Goal: Task Accomplishment & Management: Use online tool/utility

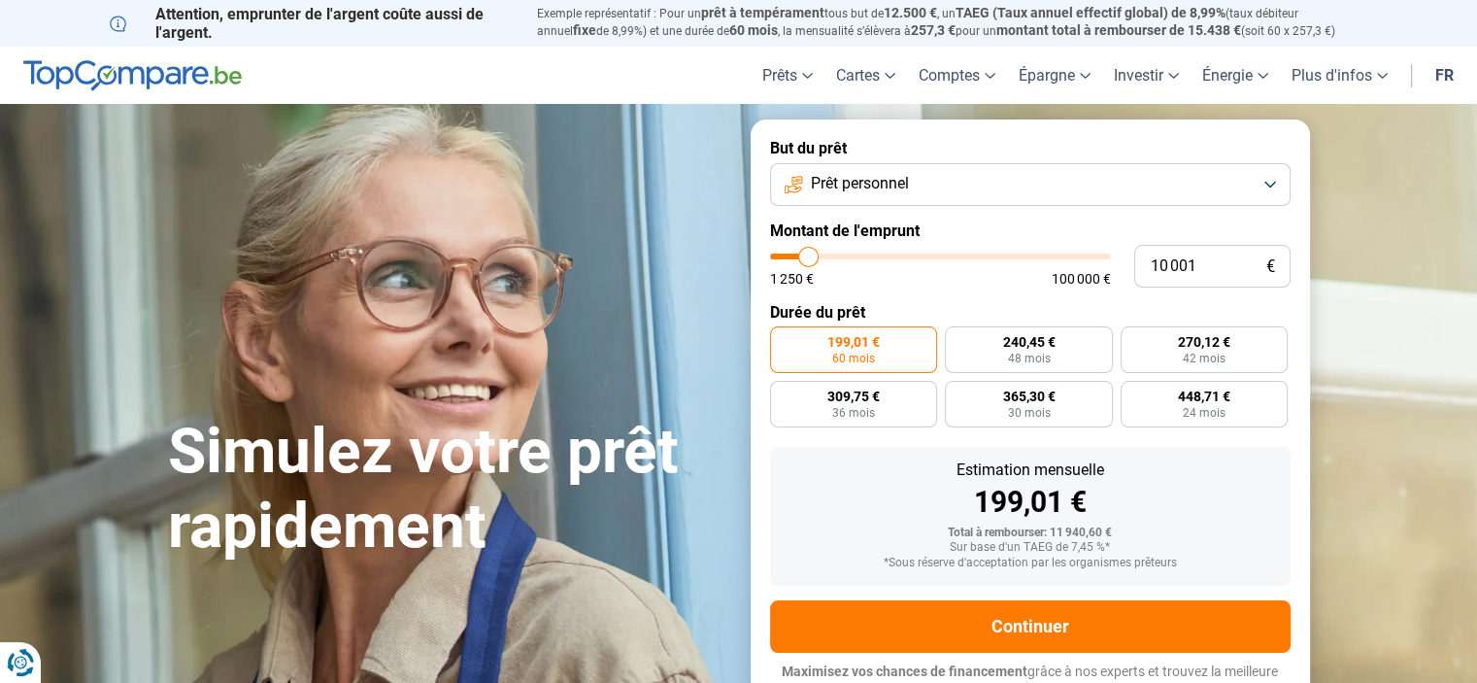
type input "10 250"
type input "10250"
type input "11 250"
type input "11250"
type input "12 750"
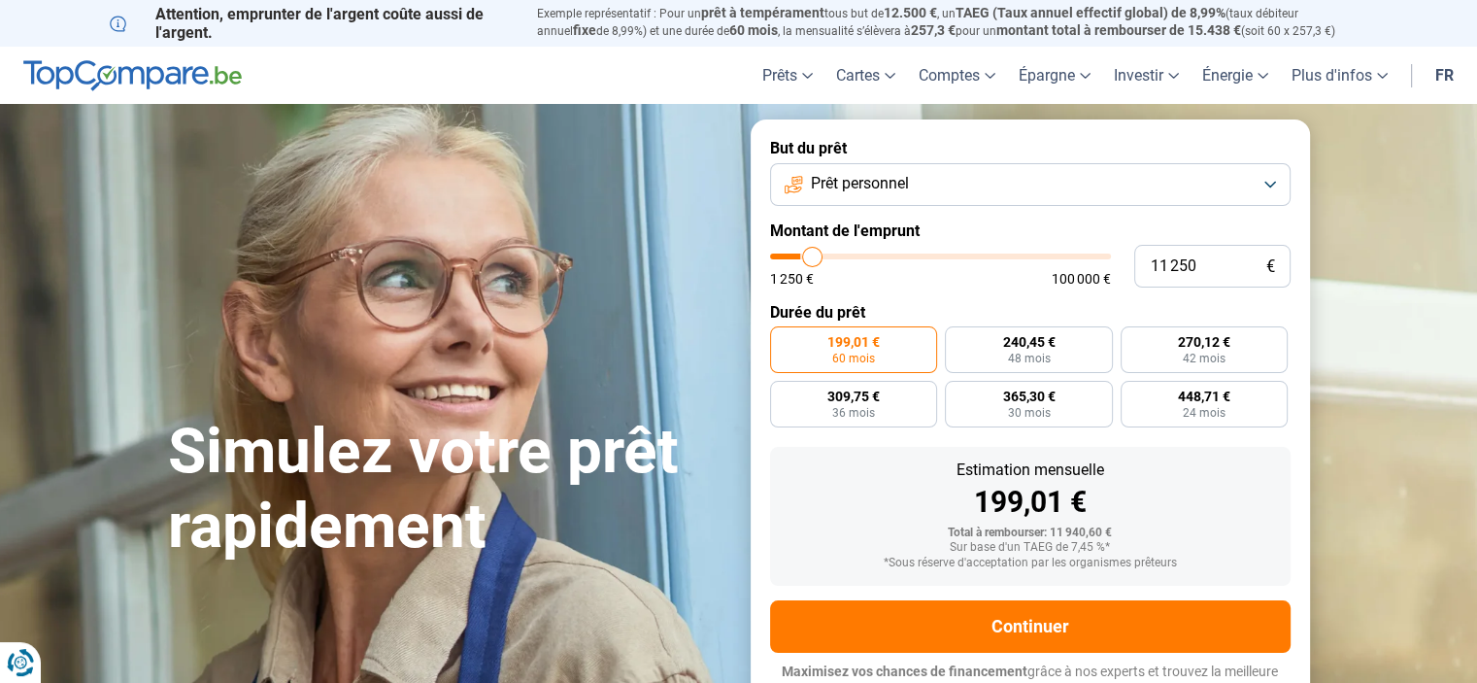
type input "12750"
type input "14 250"
type input "14250"
type input "15 000"
type input "15000"
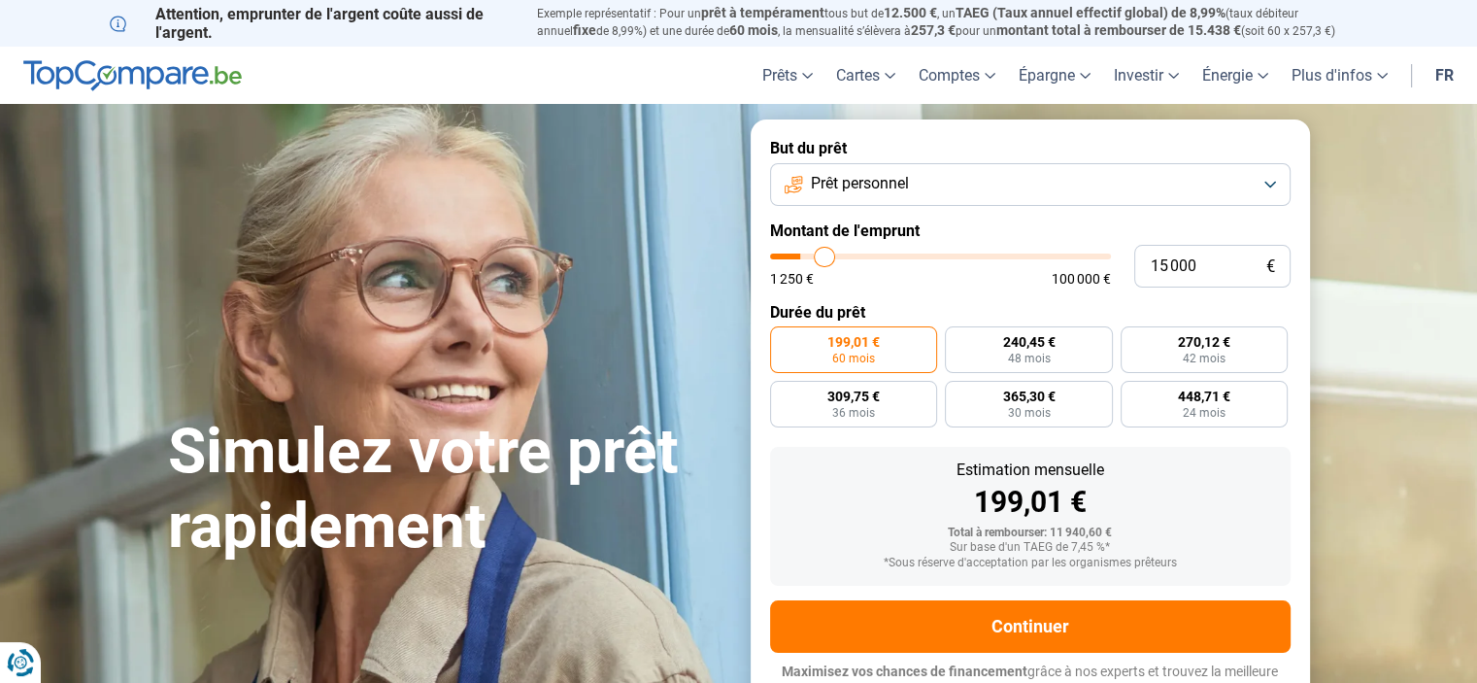
type input "16 250"
type input "16250"
type input "17 500"
type input "17500"
type input "18 000"
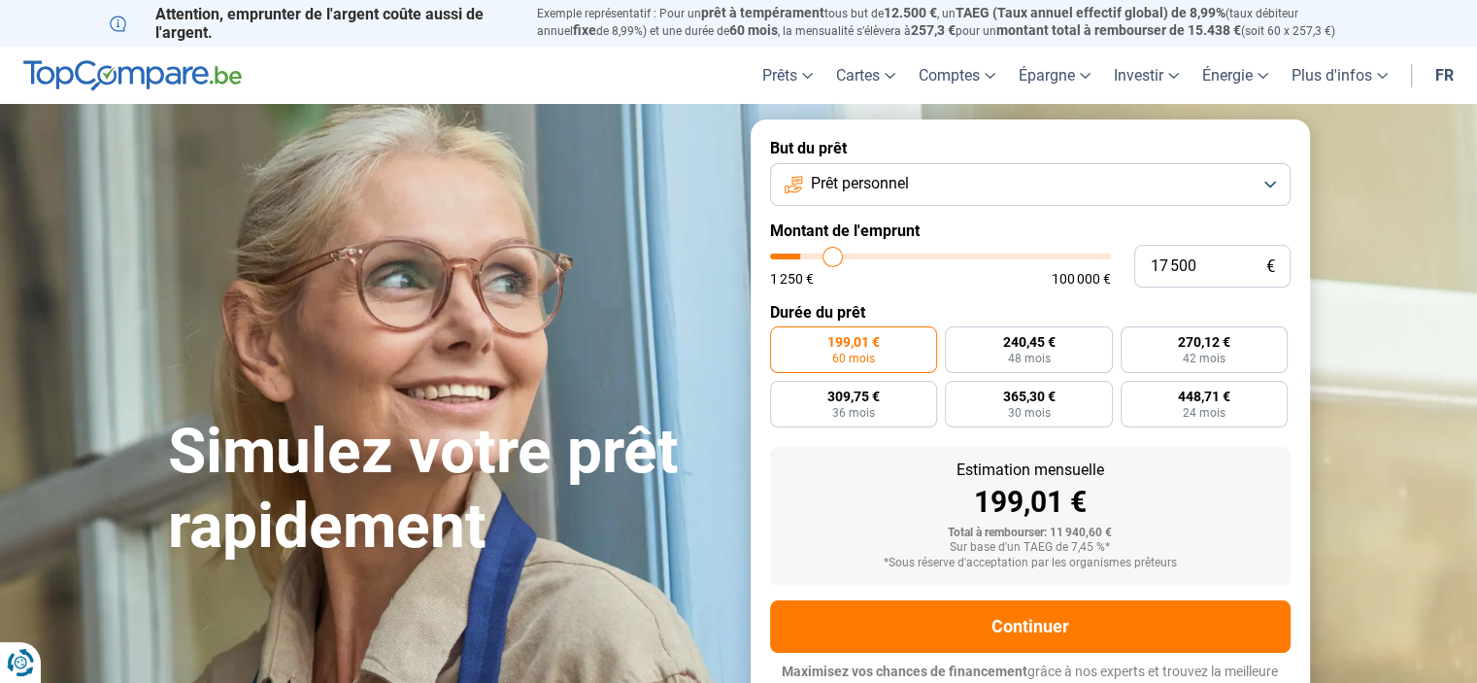
type input "18000"
type input "18 750"
type input "18750"
type input "19 000"
type input "19000"
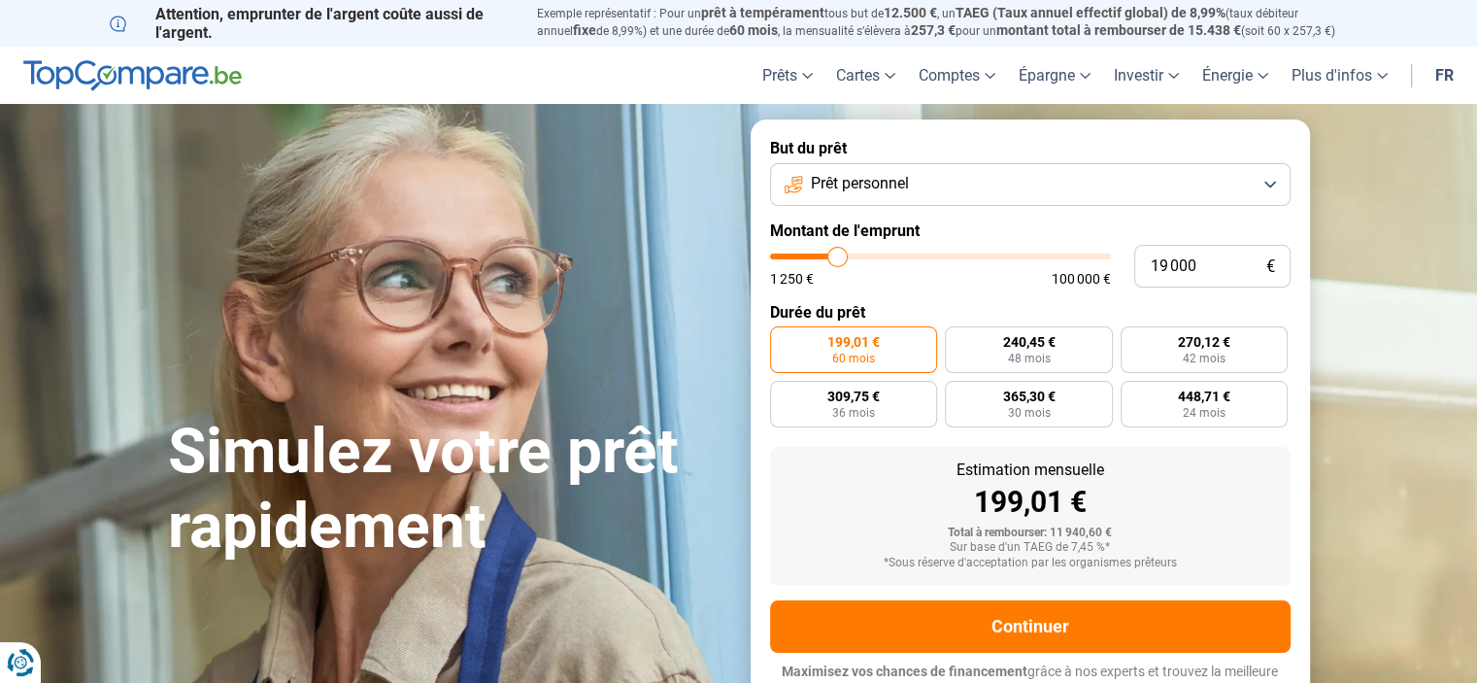
type input "18 500"
type input "18500"
type input "18 000"
type input "18000"
type input "17 000"
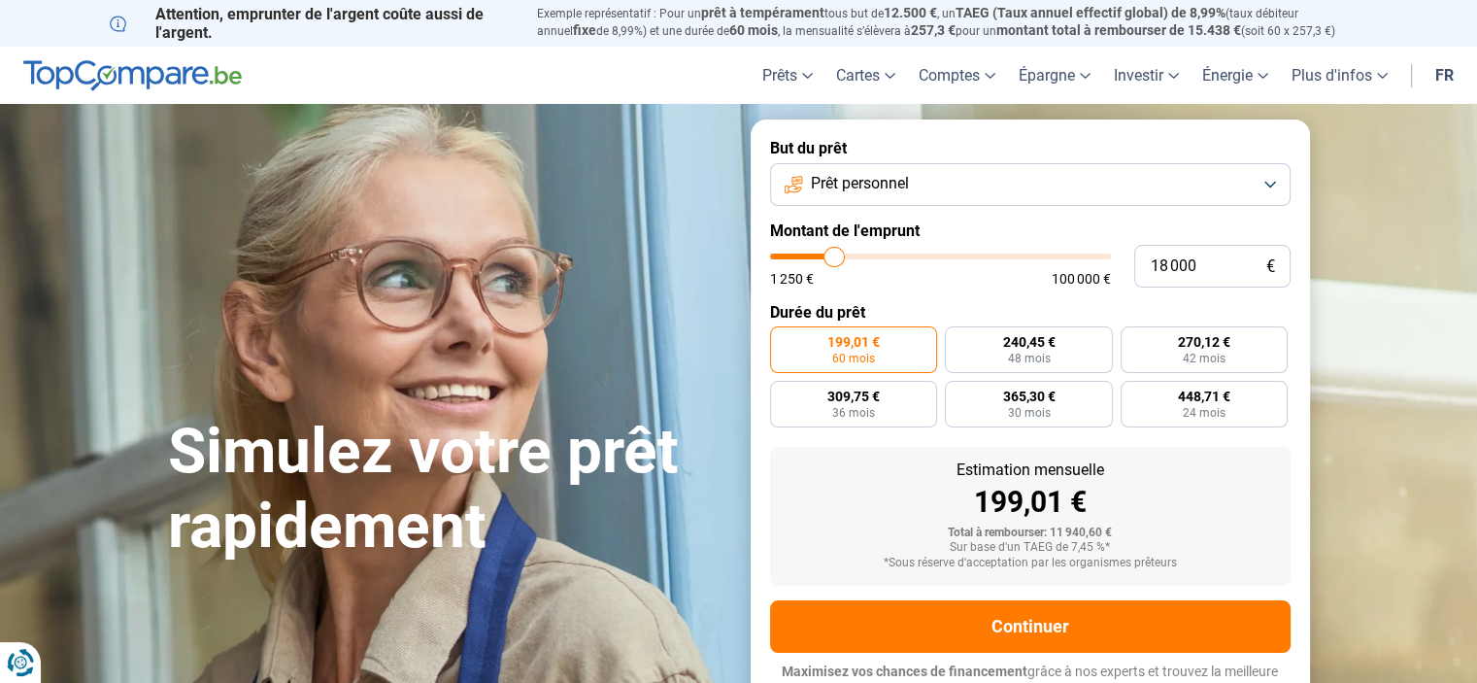
type input "17000"
type input "15 000"
type input "15000"
type input "14 500"
type input "14500"
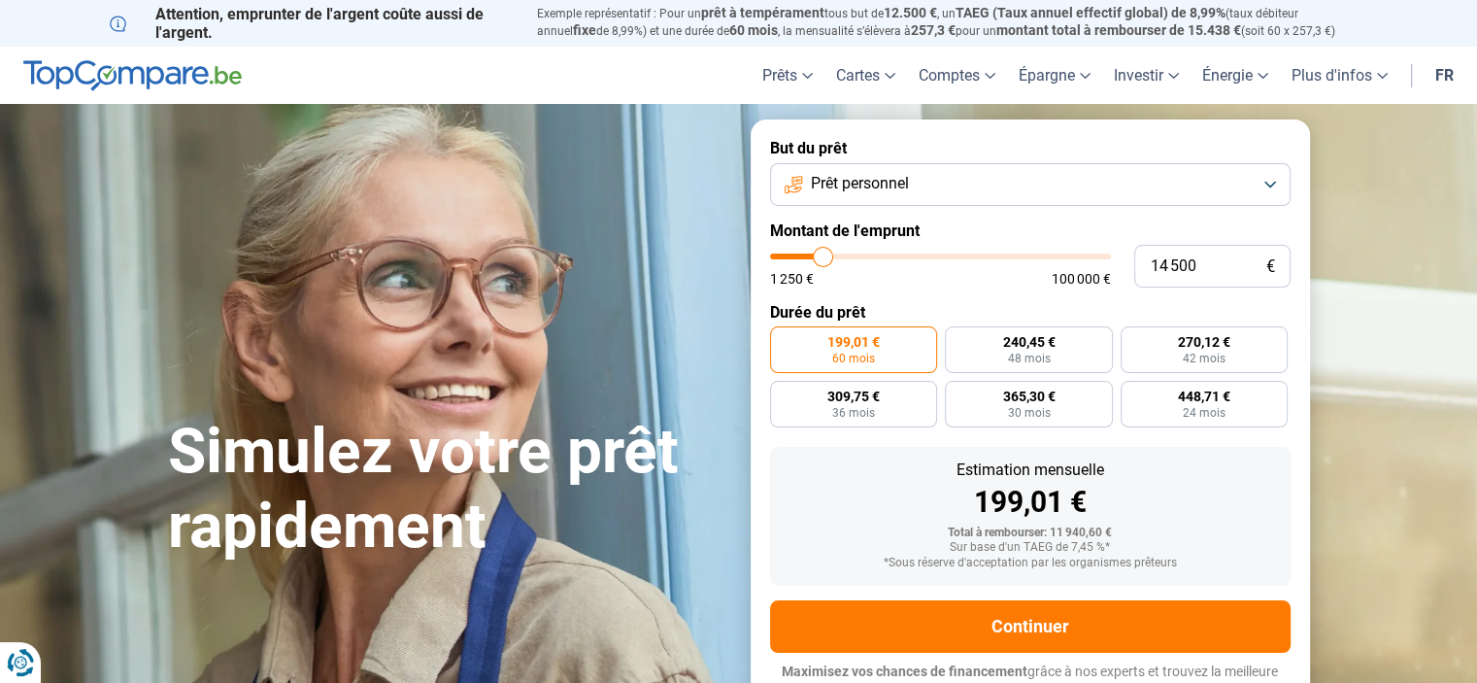
type input "13 250"
type input "13250"
type input "13 000"
type input "13000"
type input "12 500"
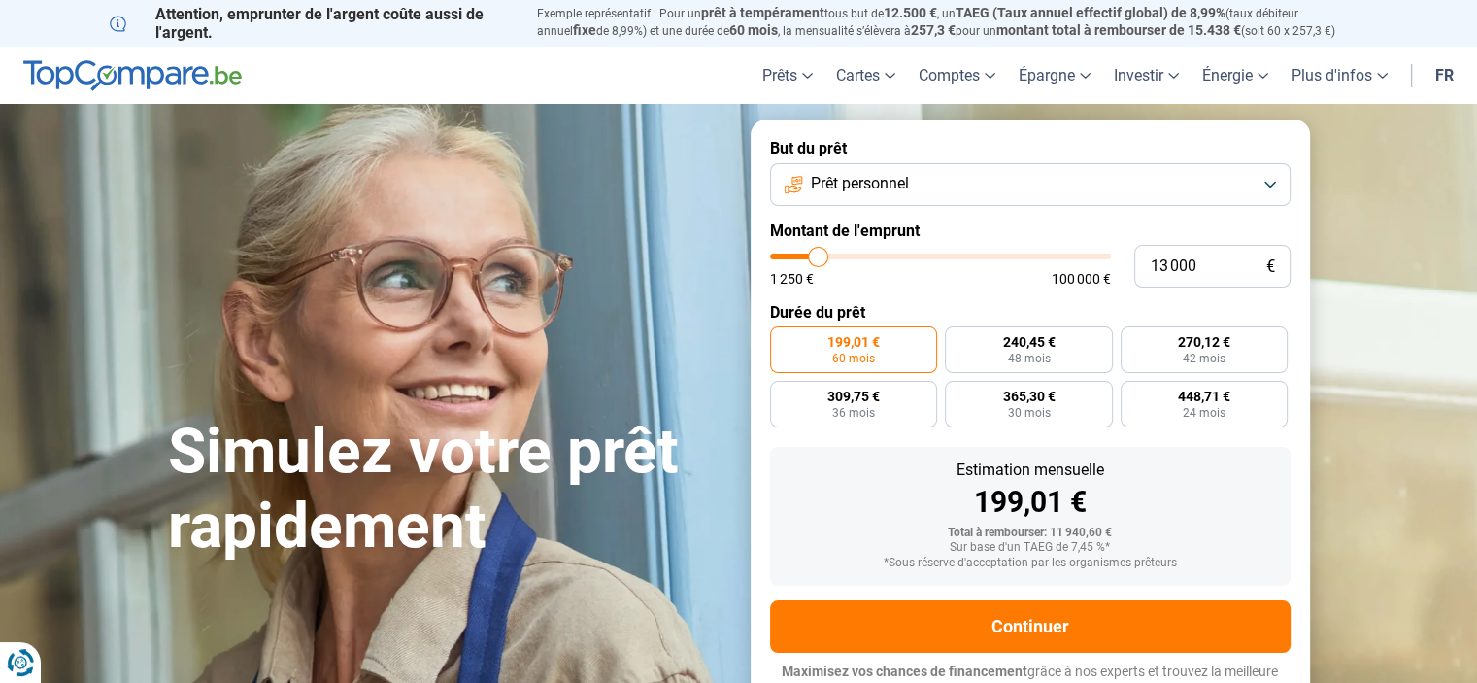
type input "12500"
type input "11 250"
type input "11250"
type input "10 250"
type input "10250"
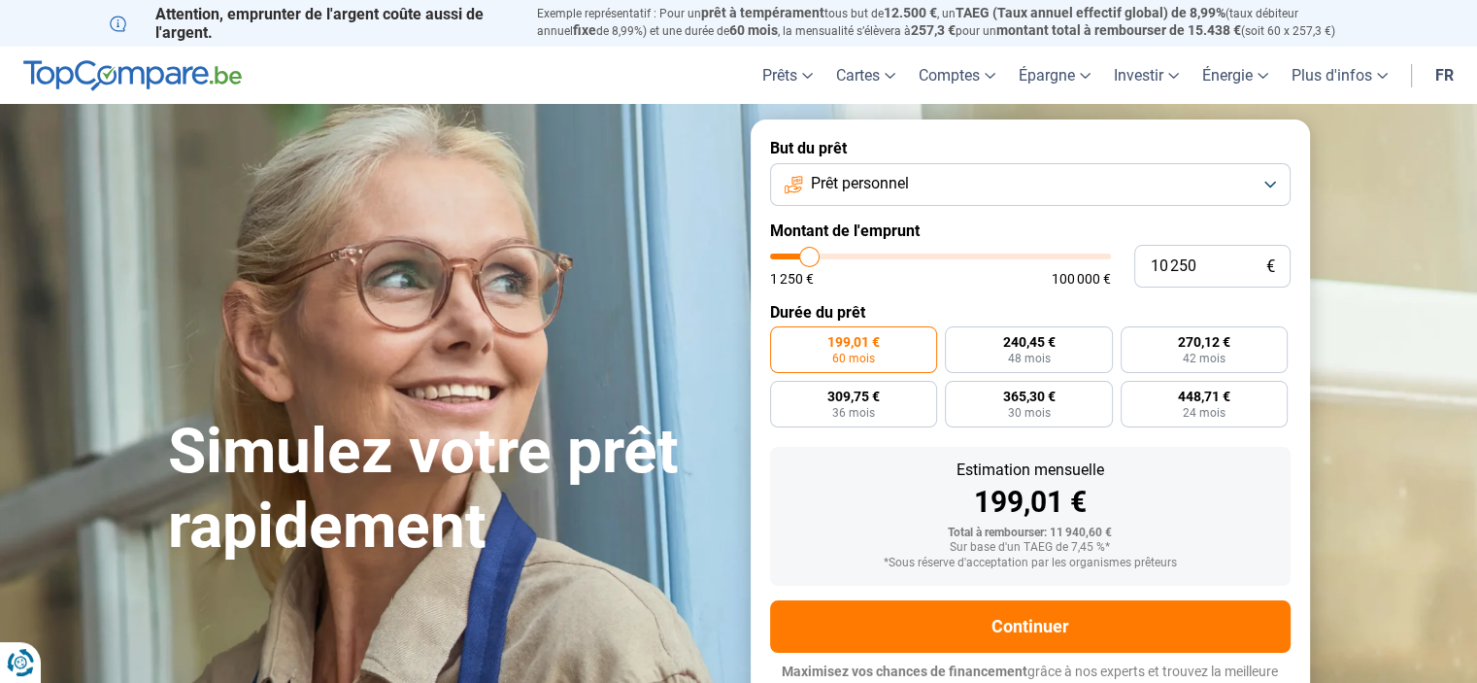
type input "9 750"
type input "9750"
type input "9 250"
type input "9250"
type input "9 000"
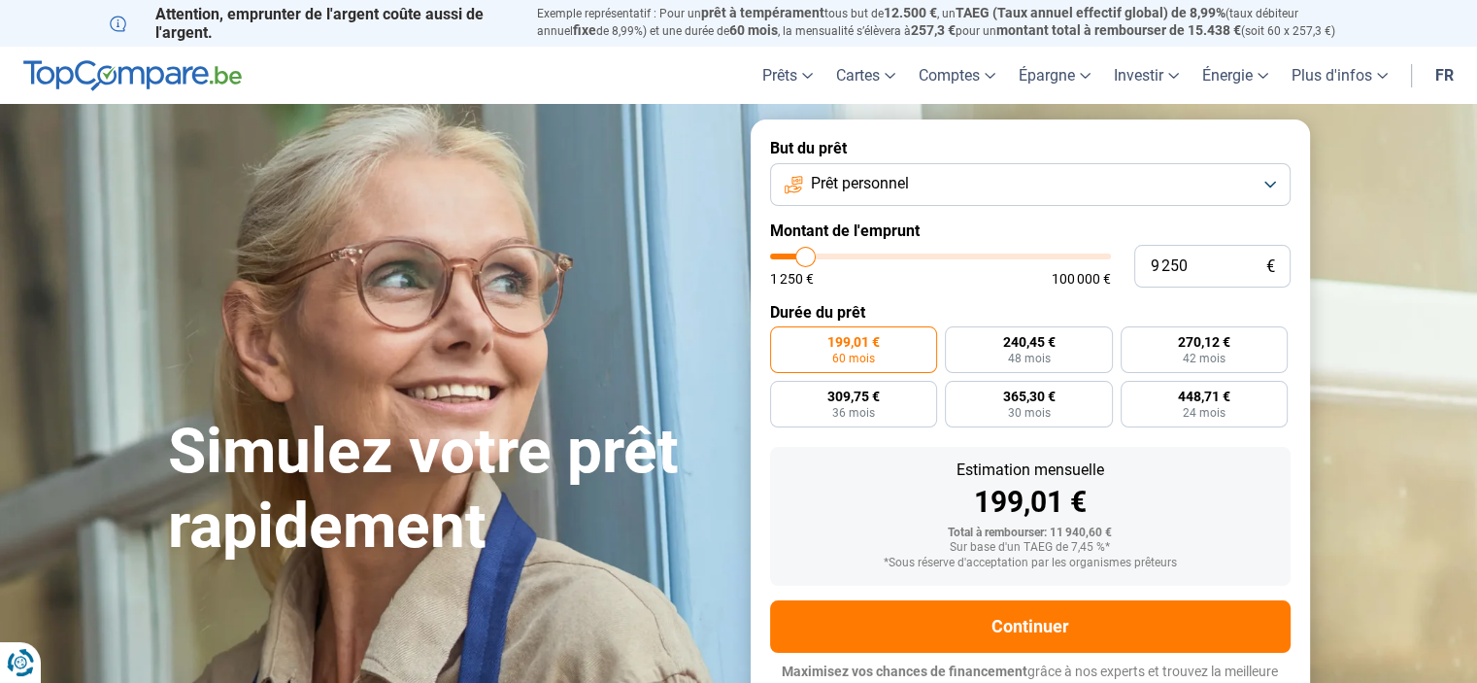
type input "9000"
type input "9 250"
type input "9250"
type input "9 000"
type input "9000"
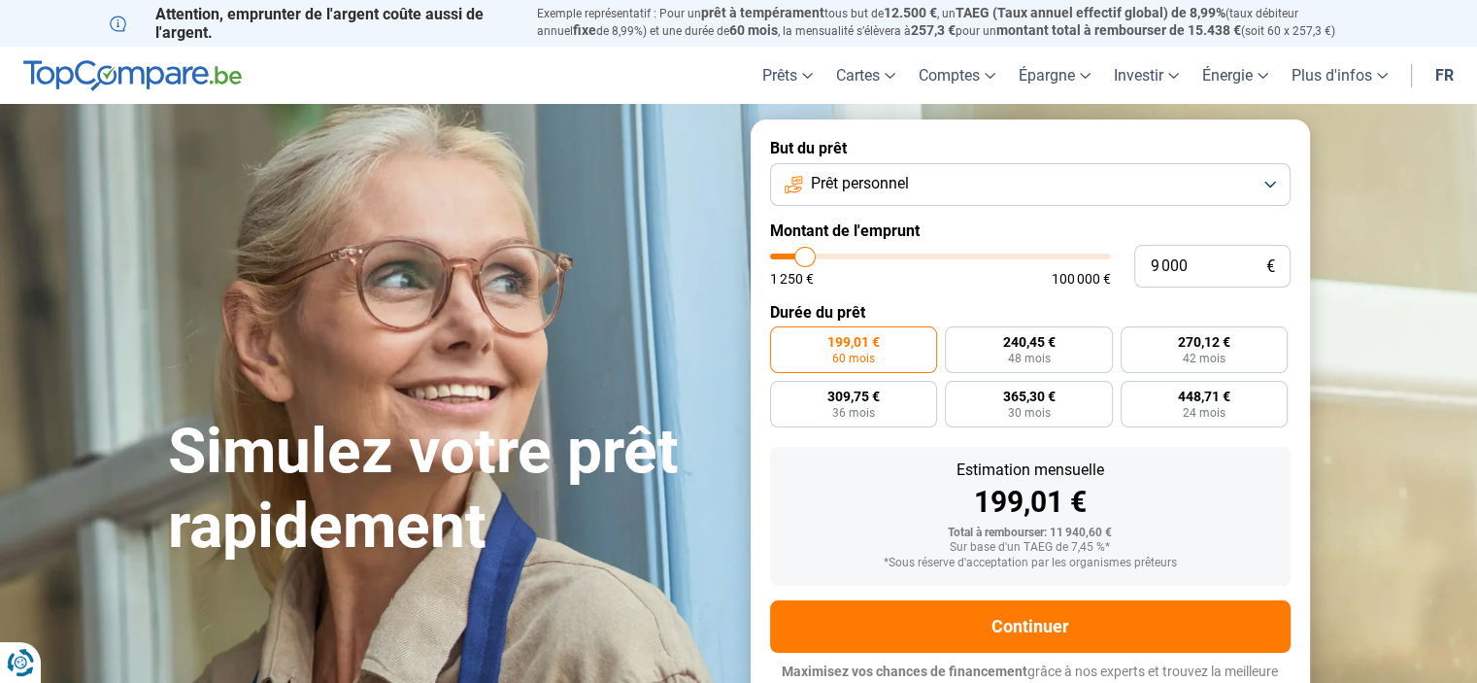
click at [805, 257] on input "range" at bounding box center [940, 256] width 341 height 6
radio input "true"
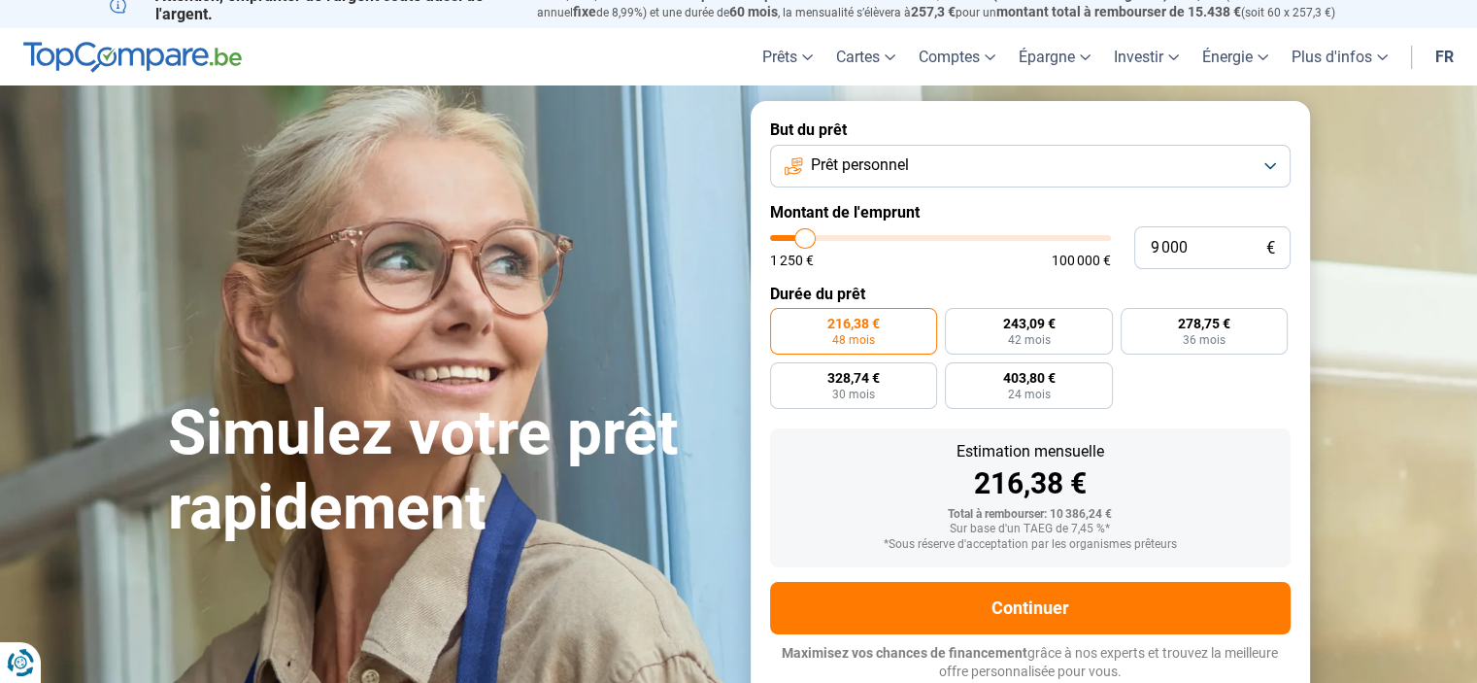
click at [721, 274] on div "Simulez votre prêt rapidement" at bounding box center [447, 400] width 583 height 289
click at [1266, 161] on button "Prêt personnel" at bounding box center [1030, 166] width 521 height 43
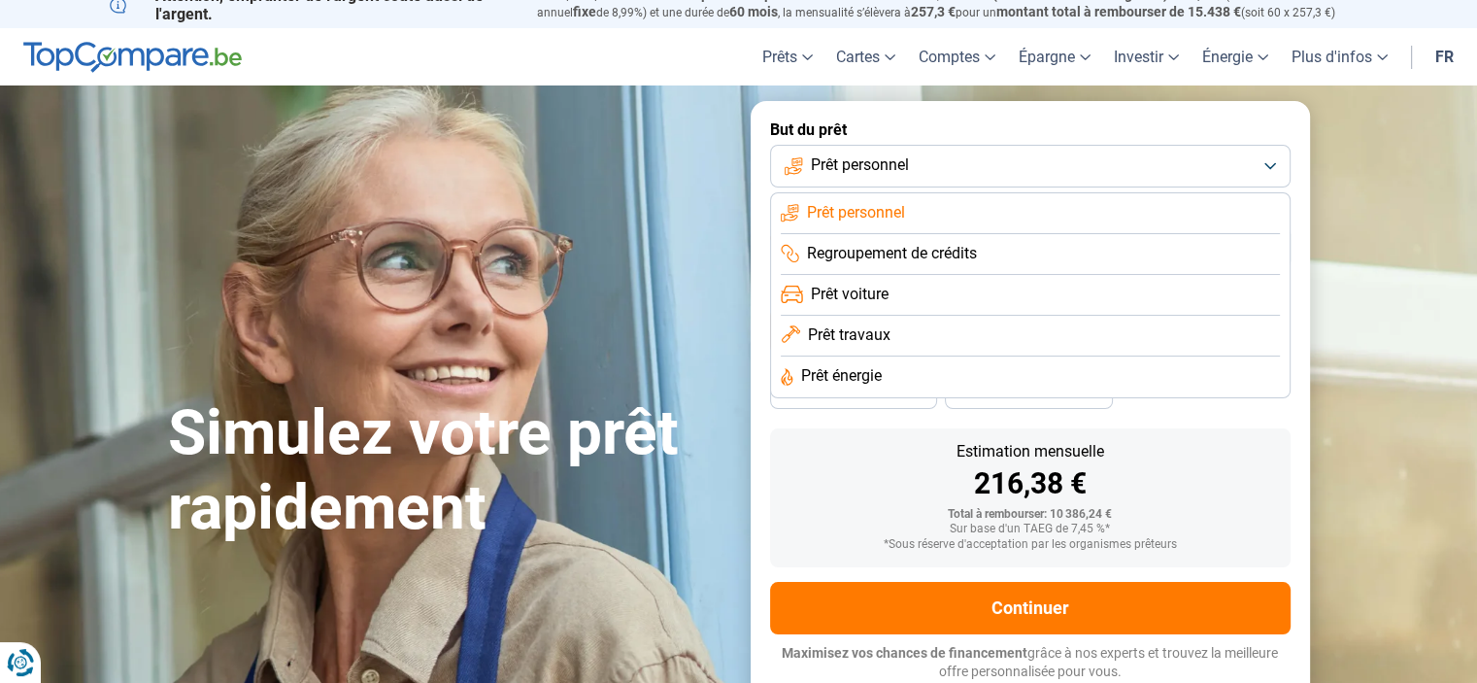
click at [1266, 161] on button "Prêt personnel" at bounding box center [1030, 166] width 521 height 43
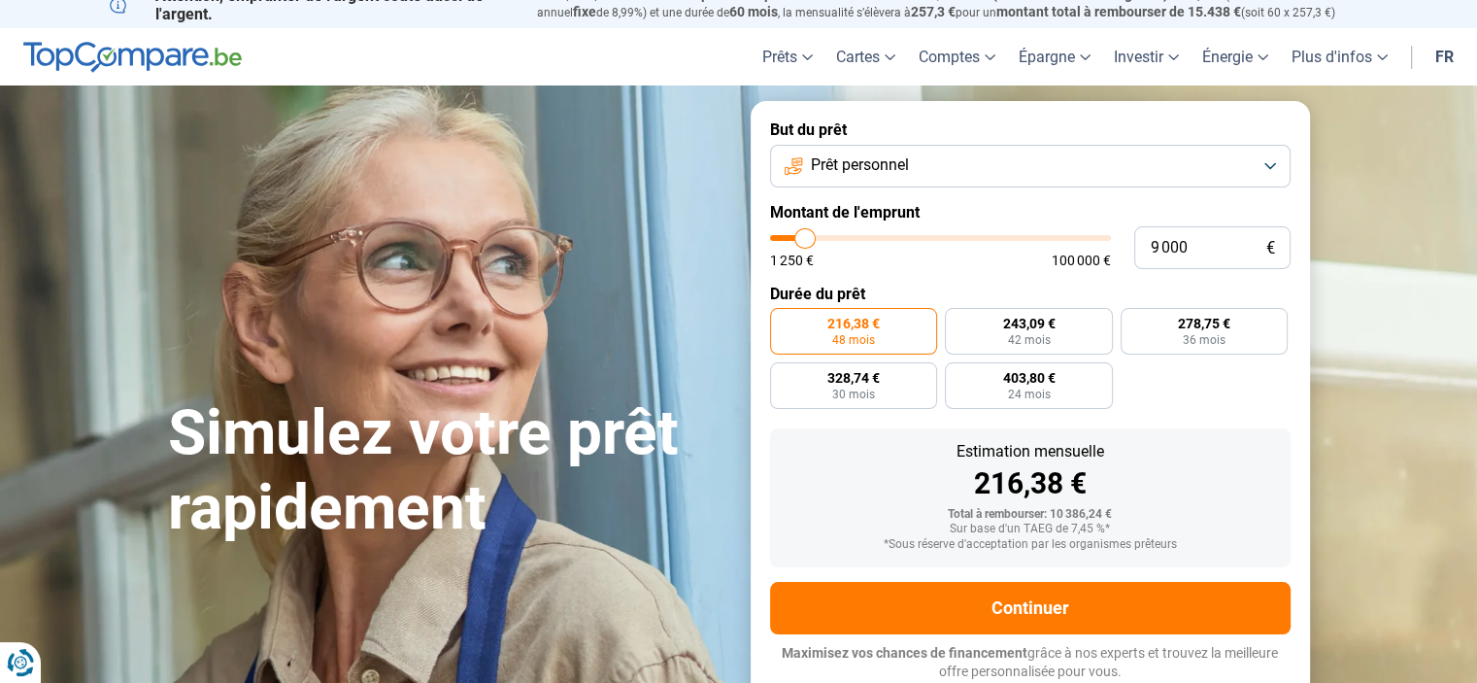
click at [1266, 161] on button "Prêt personnel" at bounding box center [1030, 166] width 521 height 43
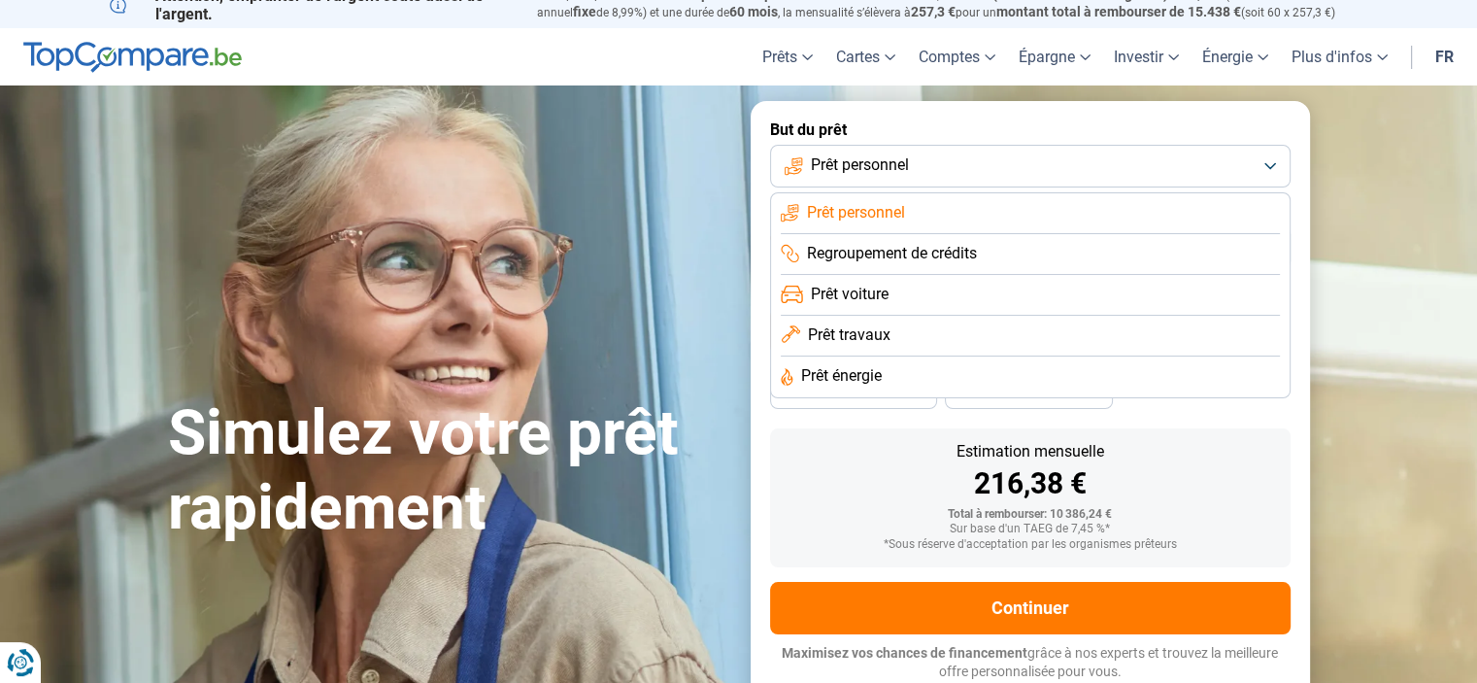
click at [972, 249] on span "Regroupement de crédits" at bounding box center [892, 253] width 170 height 21
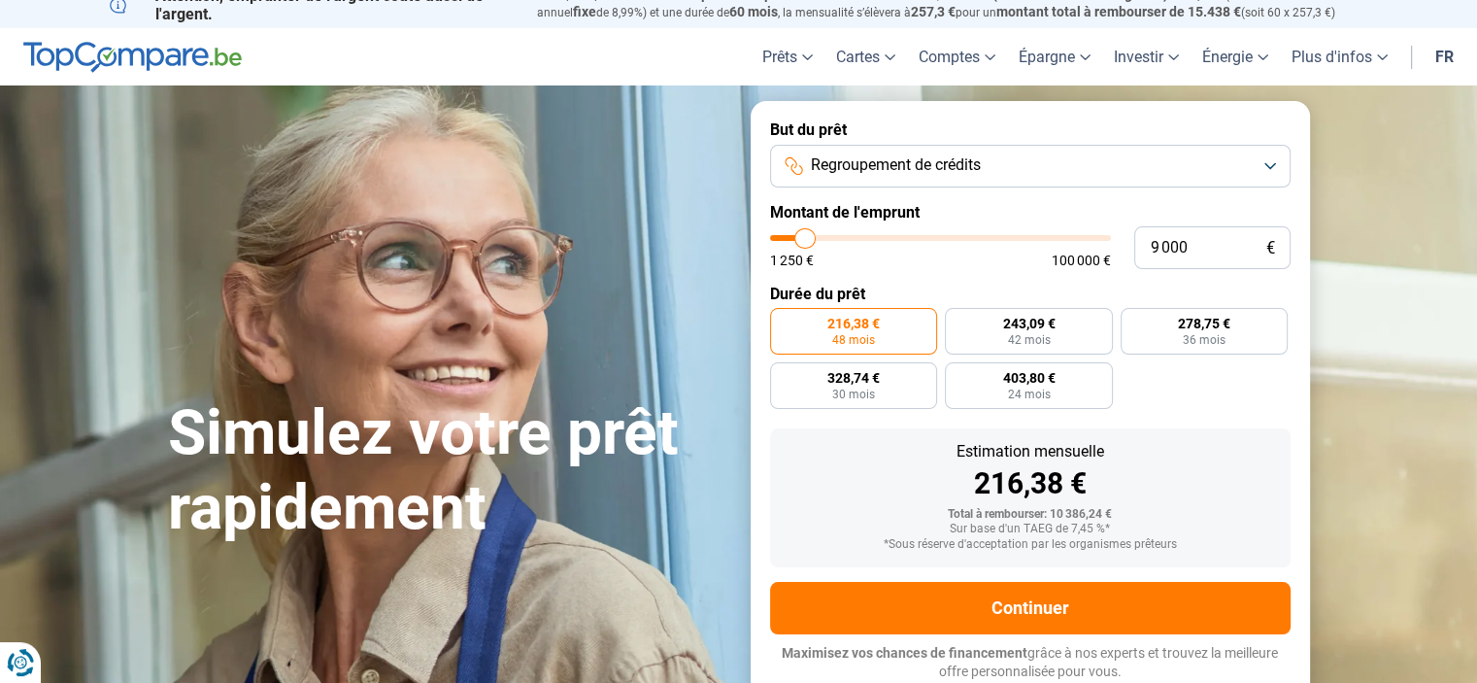
type input "8 500"
type input "8500"
type input "8 250"
type input "8250"
type input "7 750"
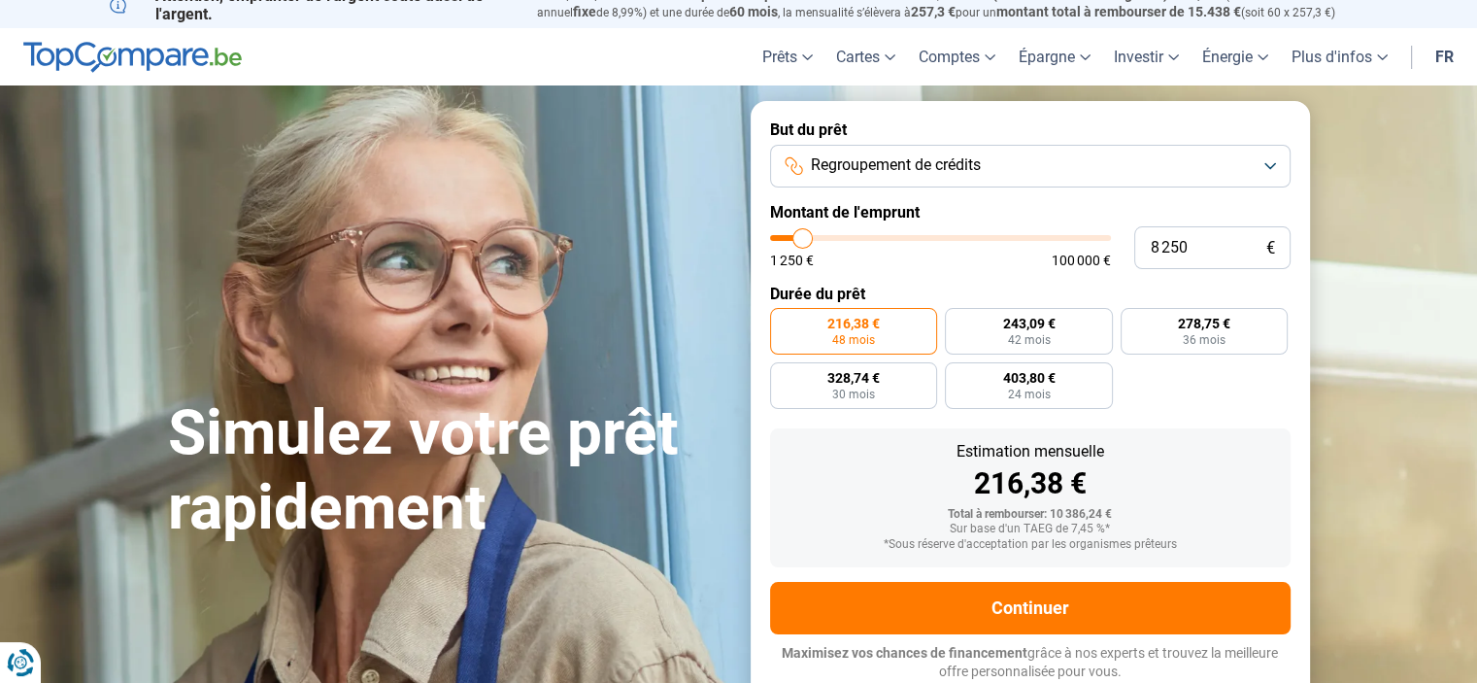
type input "7750"
type input "7 250"
type input "7250"
type input "6 750"
type input "6750"
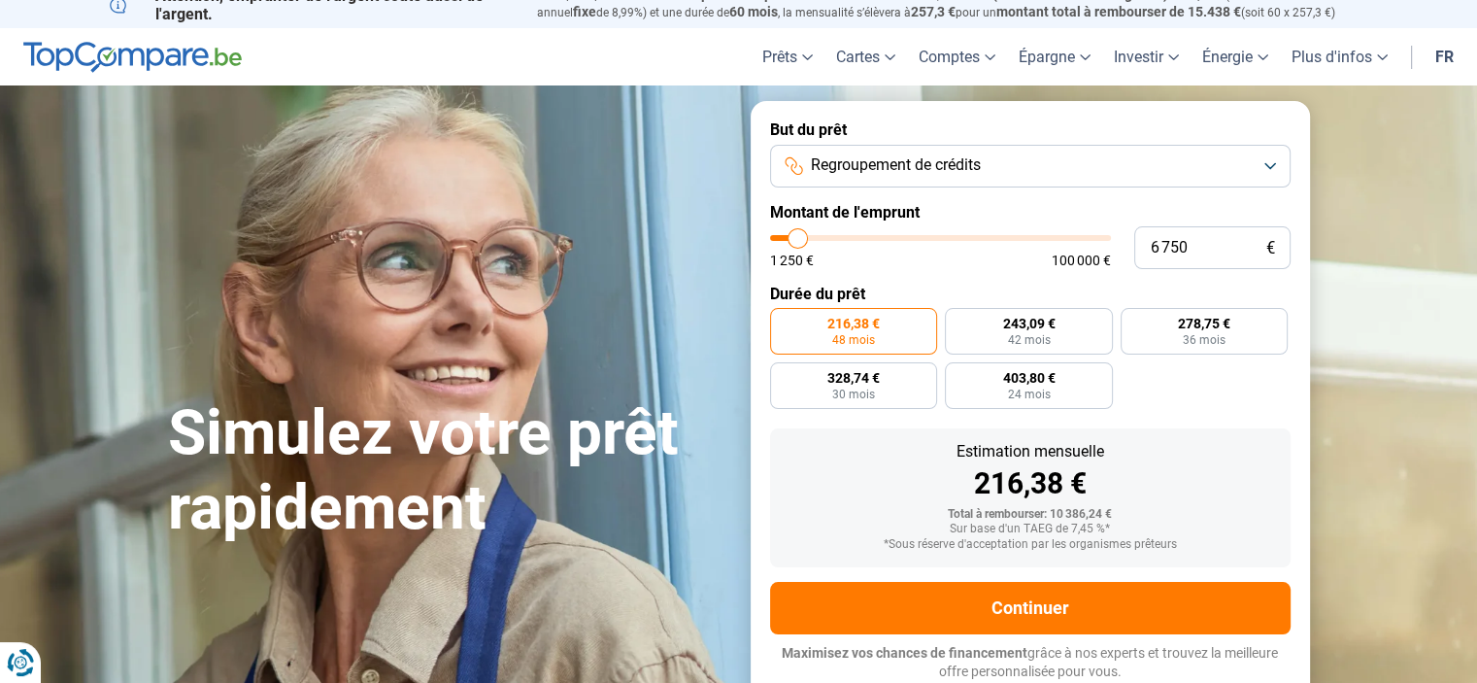
type input "6 500"
type input "6500"
type input "6 750"
type input "6750"
type input "7 000"
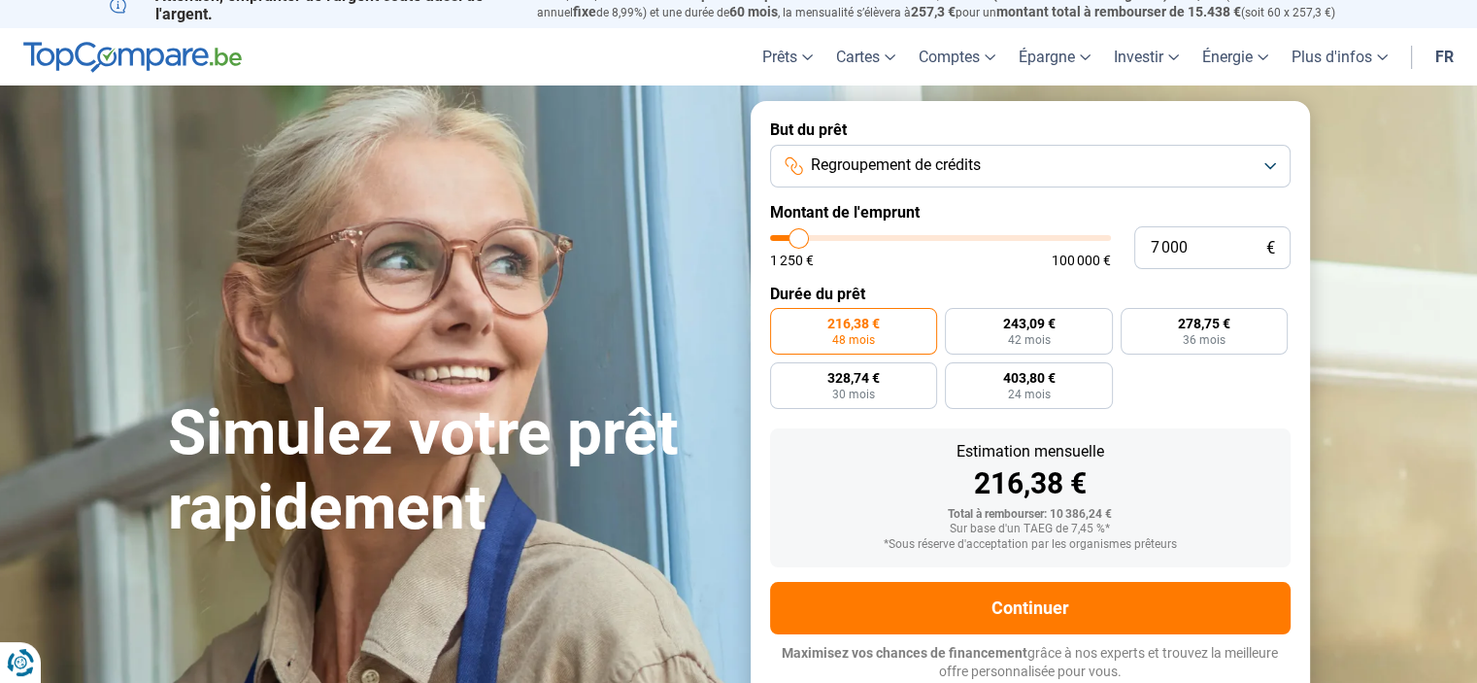
type input "7000"
click at [799, 238] on input "range" at bounding box center [940, 238] width 341 height 6
radio input "true"
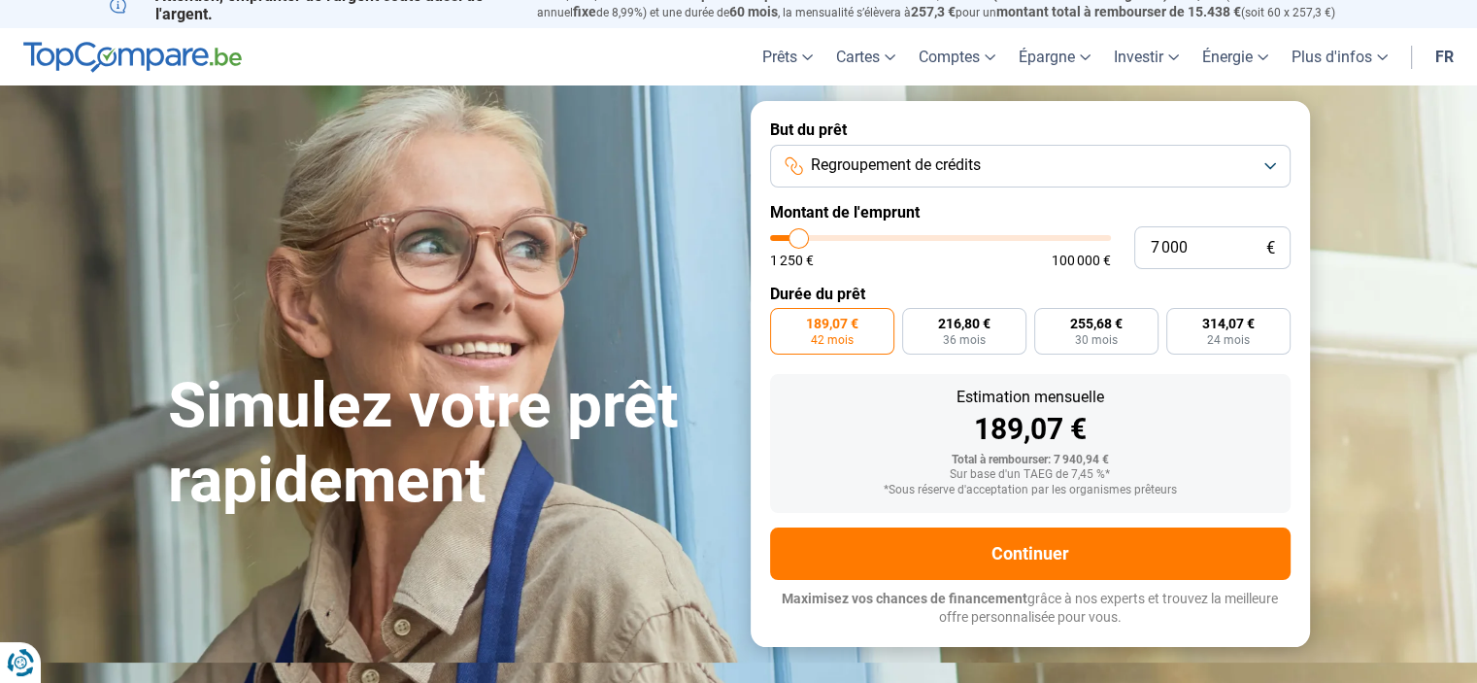
scroll to position [0, 0]
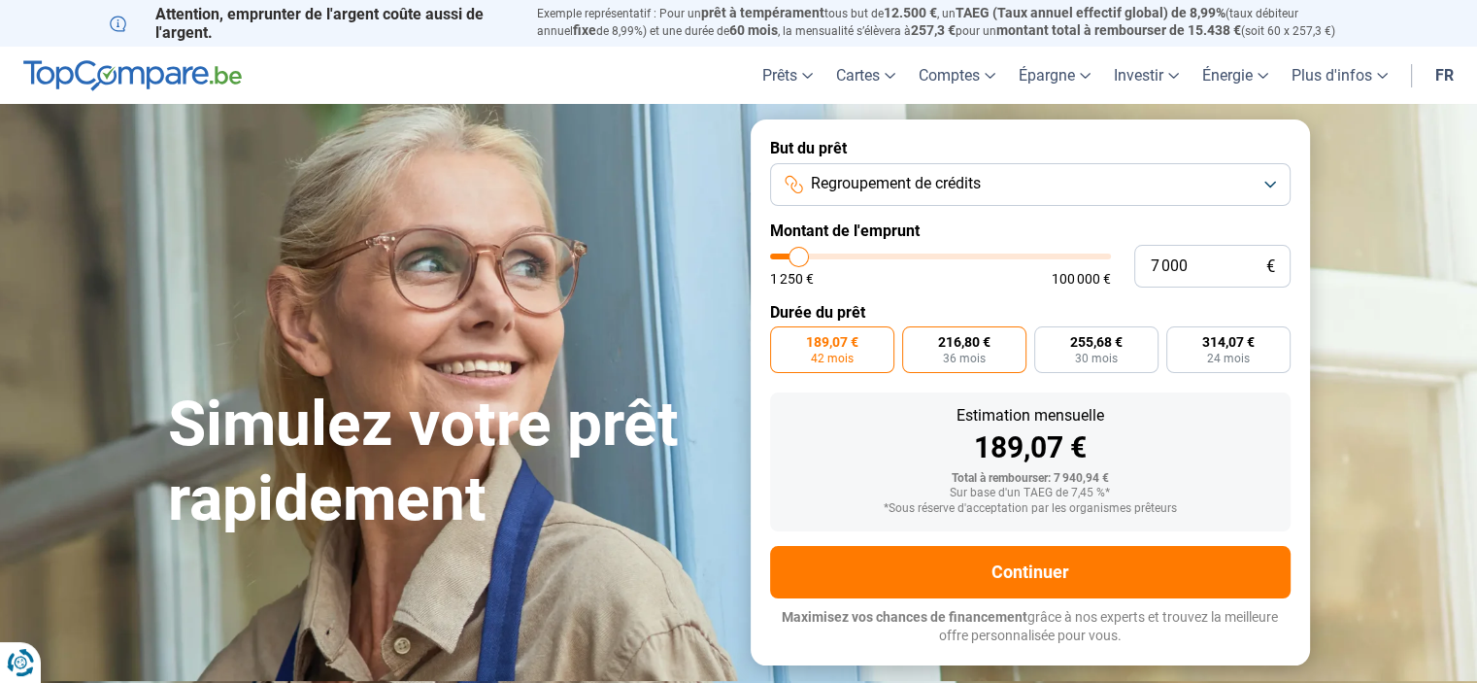
click at [963, 347] on span "216,80 €" at bounding box center [964, 342] width 52 height 14
click at [915, 339] on input "216,80 € 36 mois" at bounding box center [908, 332] width 13 height 13
radio input "true"
